Goal: Information Seeking & Learning: Obtain resource

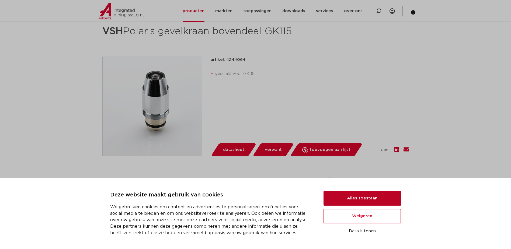
click at [384, 196] on button "Alles toestaan" at bounding box center [363, 198] width 78 height 15
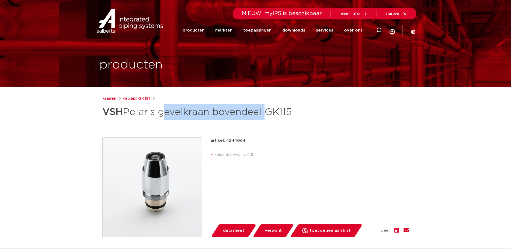
drag, startPoint x: 264, startPoint y: 113, endPoint x: 162, endPoint y: 114, distance: 101.6
click at [162, 114] on h1 "VSH Polaris gevelkraan bovendeel GK115" at bounding box center [203, 112] width 202 height 16
copy h1 "gevelkraan bovendeel"
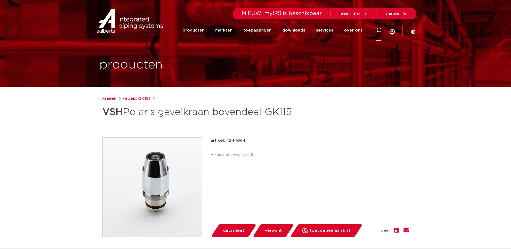
click at [374, 30] on div at bounding box center [379, 30] width 22 height 22
paste input "gevelkraan bovendeel"
type input "gevelkraan bovendeel"
click button "Zoeken" at bounding box center [0, 0] width 0 height 0
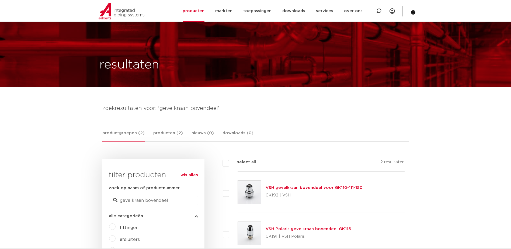
scroll to position [81, 0]
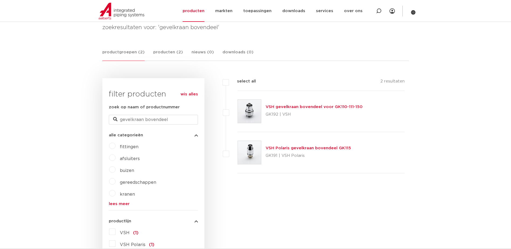
click at [315, 105] on link "VSH gevelkraan bovendeel voor GK110-111-150" at bounding box center [314, 107] width 97 height 4
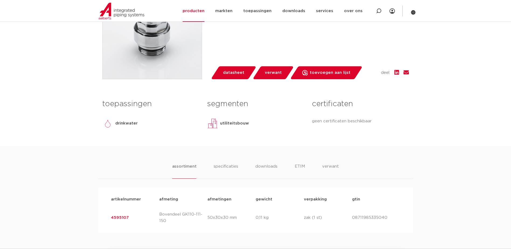
scroll to position [216, 0]
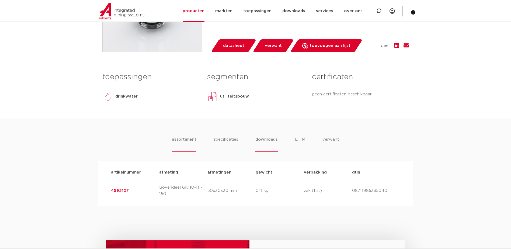
click at [271, 141] on li "downloads" at bounding box center [266, 143] width 22 height 15
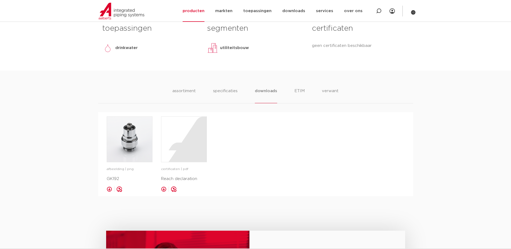
scroll to position [269, 0]
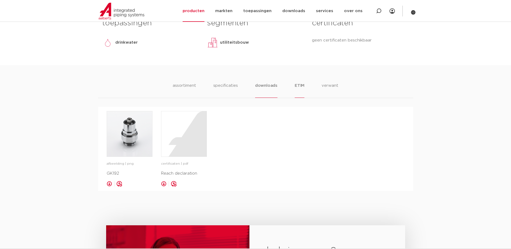
click at [301, 85] on li "ETIM" at bounding box center [300, 89] width 10 height 15
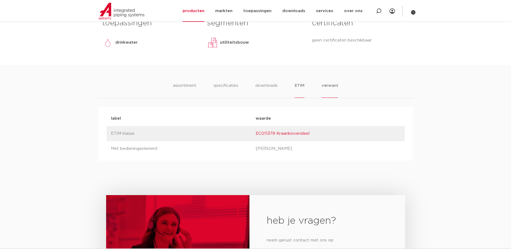
click at [332, 85] on li "verwant" at bounding box center [330, 89] width 17 height 15
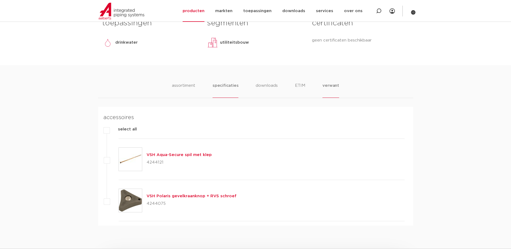
click at [229, 88] on li "specificaties" at bounding box center [226, 89] width 26 height 15
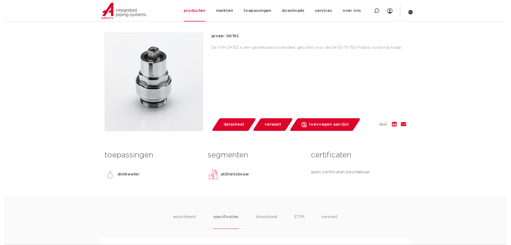
scroll to position [162, 0]
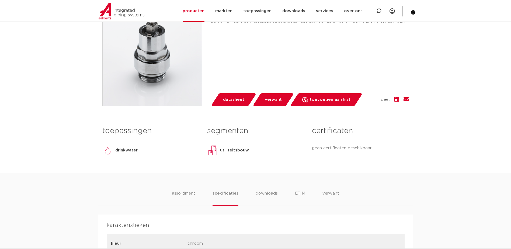
click at [237, 103] on span "datasheet" at bounding box center [233, 99] width 21 height 9
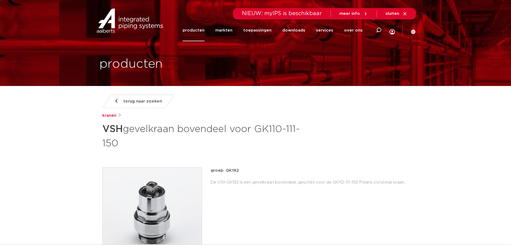
scroll to position [0, 0]
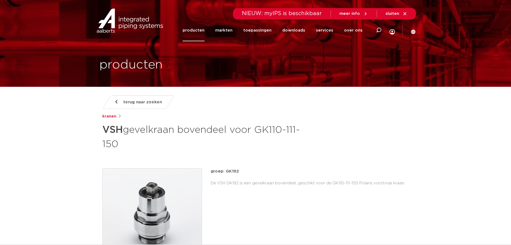
click at [130, 99] on span "terug naar zoeken" at bounding box center [142, 102] width 39 height 9
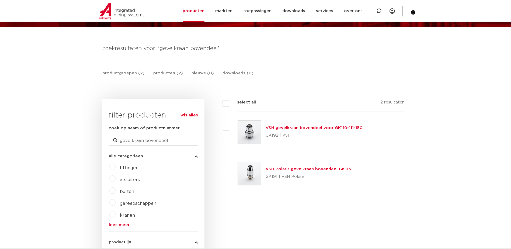
scroll to position [27, 0]
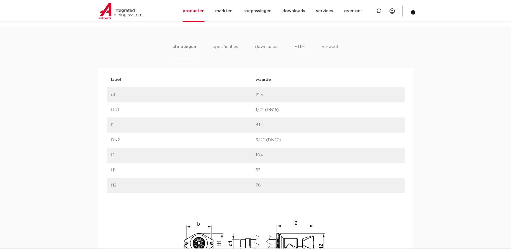
scroll to position [296, 0]
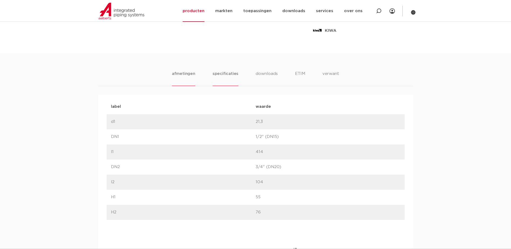
click at [220, 72] on li "specificaties" at bounding box center [226, 78] width 26 height 15
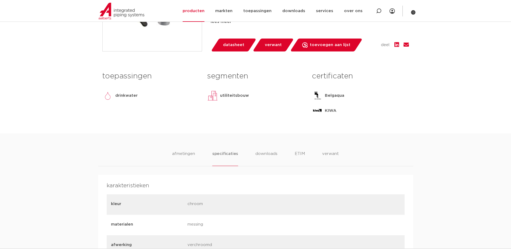
scroll to position [216, 0]
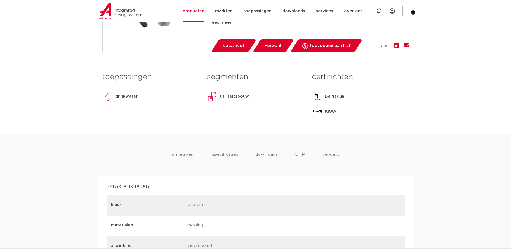
click at [268, 155] on li "downloads" at bounding box center [266, 158] width 22 height 15
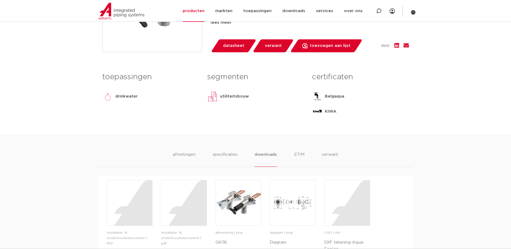
click at [293, 152] on ul "afmetingen specificaties downloads ETIM verwant" at bounding box center [256, 158] width 166 height 15
click at [335, 156] on li "verwant" at bounding box center [330, 158] width 17 height 15
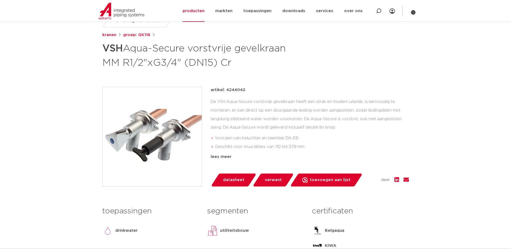
scroll to position [81, 0]
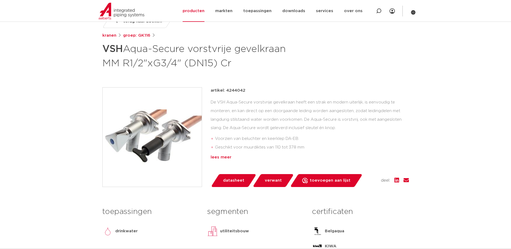
click at [226, 158] on div "lees meer" at bounding box center [310, 157] width 198 height 6
